Goal: Find specific page/section: Find specific page/section

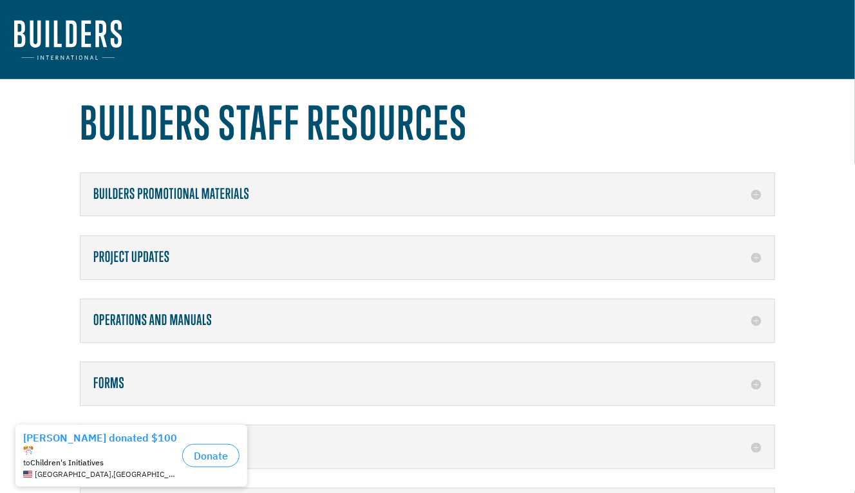
click at [200, 352] on div "Builders Promotional Materials Builders Vimeo – Promotional Videos Builders Bra…" at bounding box center [427, 383] width 695 height 423
click at [196, 383] on h5 "Forms" at bounding box center [427, 383] width 668 height 17
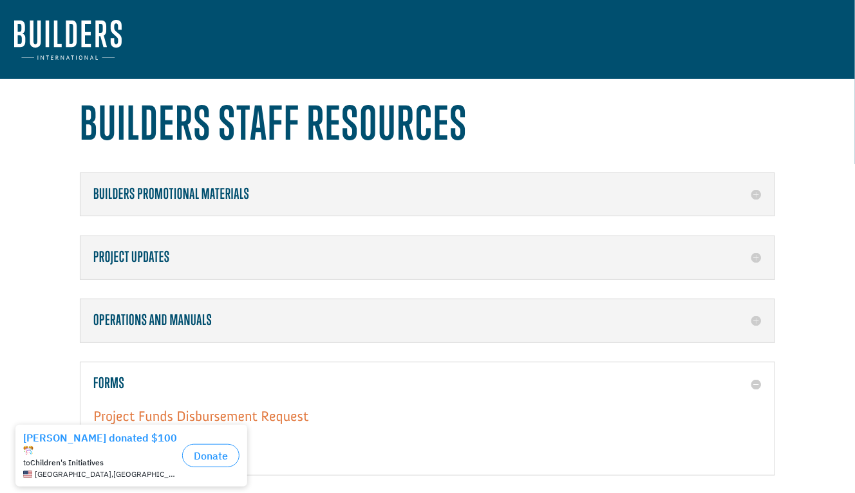
click at [214, 412] on link "Project Funds Disbursement Request" at bounding box center [200, 419] width 215 height 24
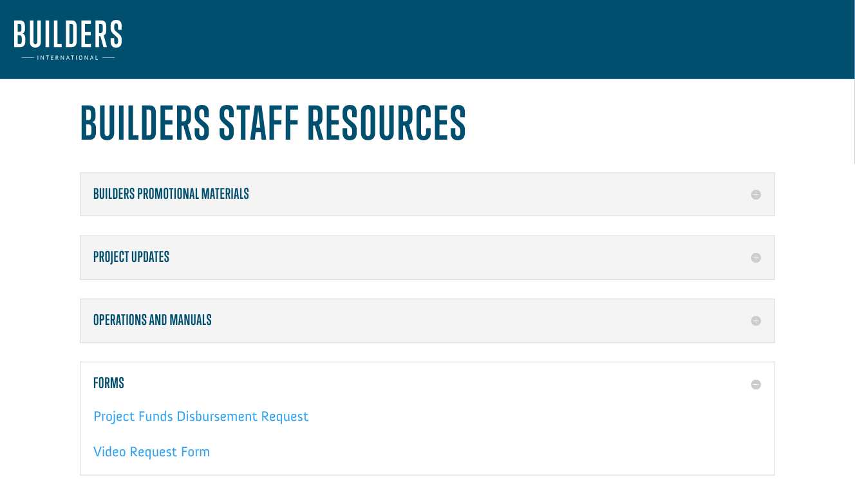
click at [84, 37] on img at bounding box center [67, 40] width 107 height 40
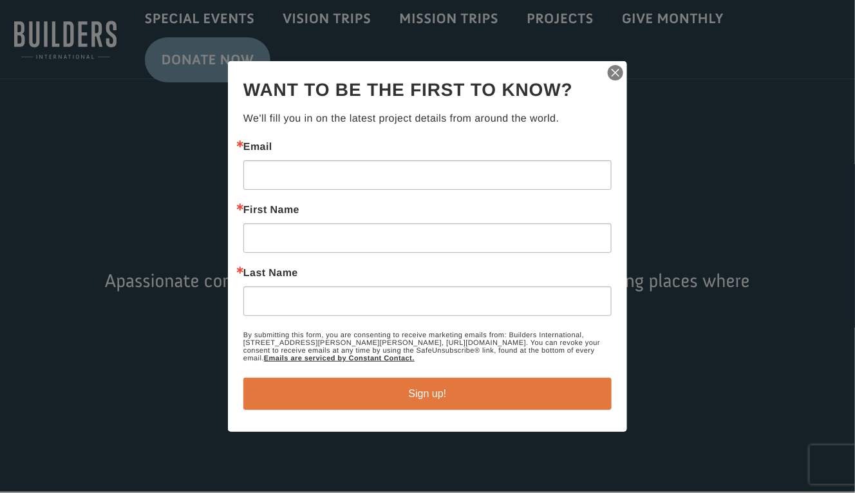
click at [611, 71] on img "button" at bounding box center [615, 73] width 18 height 18
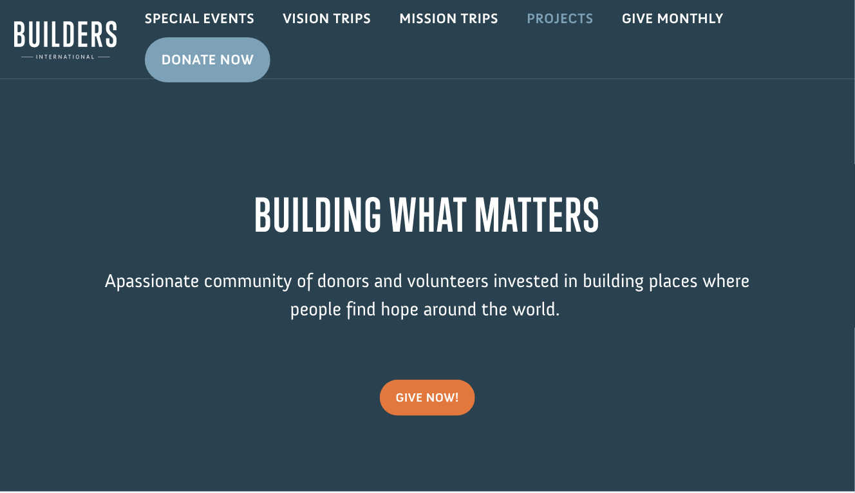
click at [574, 14] on link "Projects" at bounding box center [559, 18] width 95 height 37
